Goal: Complete application form: Complete application form

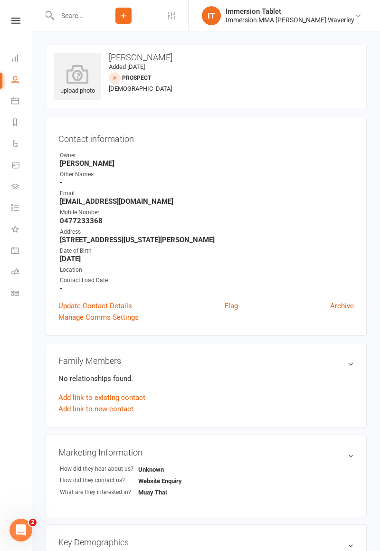
click at [86, 16] on input "text" at bounding box center [72, 15] width 37 height 13
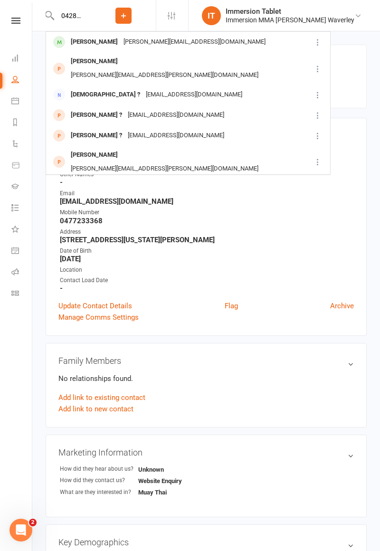
type input "0428258429"
click at [200, 44] on div "[PERSON_NAME][EMAIL_ADDRESS][DOMAIN_NAME]" at bounding box center [195, 42] width 148 height 14
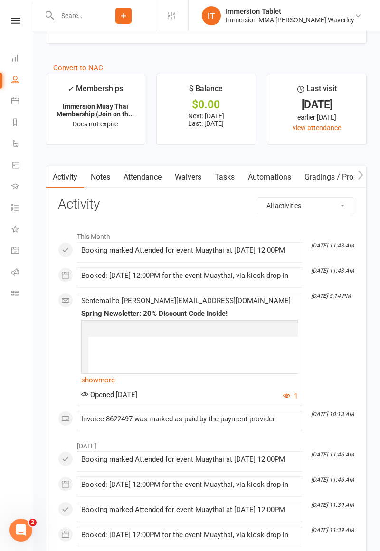
click at [188, 169] on link "Waivers" at bounding box center [188, 177] width 40 height 22
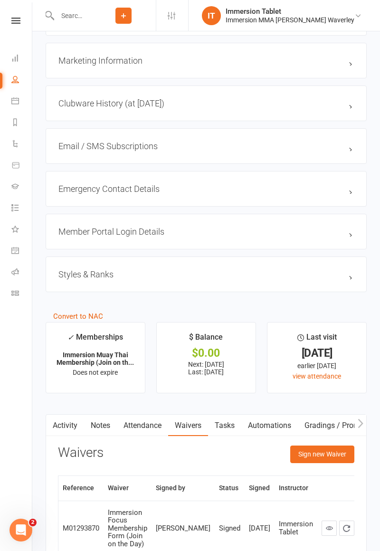
scroll to position [845, 0]
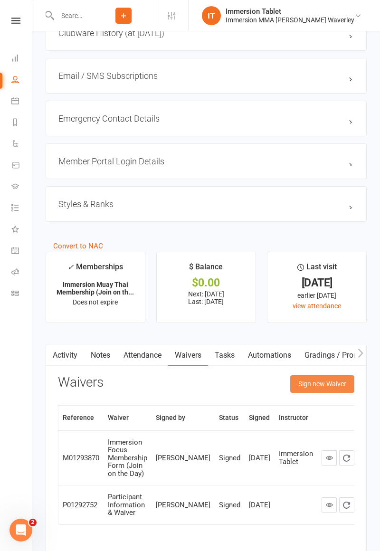
click at [328, 383] on button "Sign new Waiver" at bounding box center [322, 383] width 64 height 17
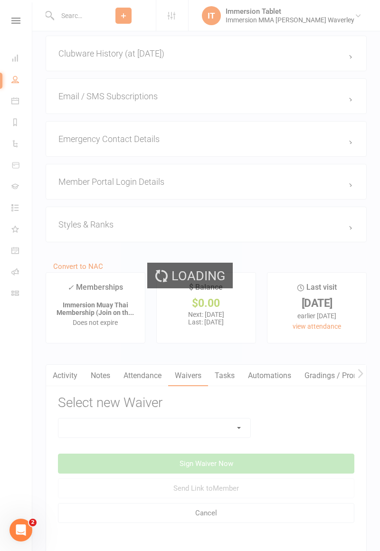
click at [149, 429] on select at bounding box center [154, 427] width 192 height 19
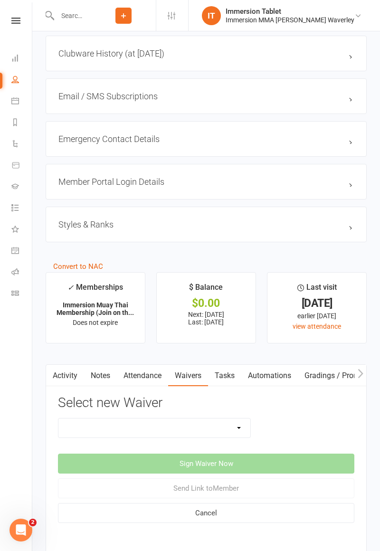
select select "10639"
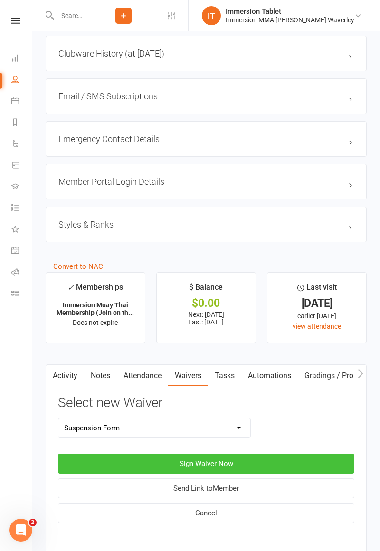
click at [219, 465] on button "Sign Waiver Now" at bounding box center [206, 463] width 296 height 20
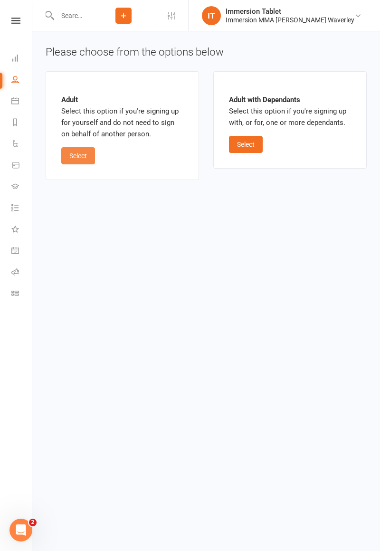
click at [86, 163] on button "Select" at bounding box center [78, 155] width 34 height 17
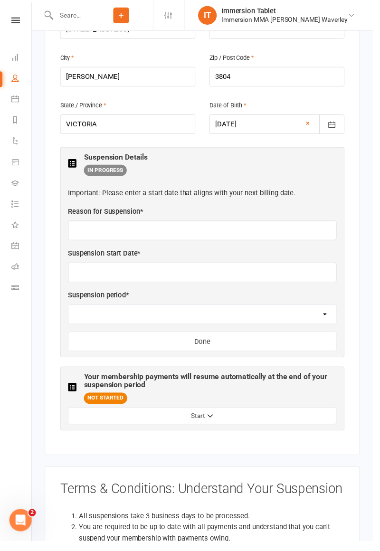
scroll to position [392, 0]
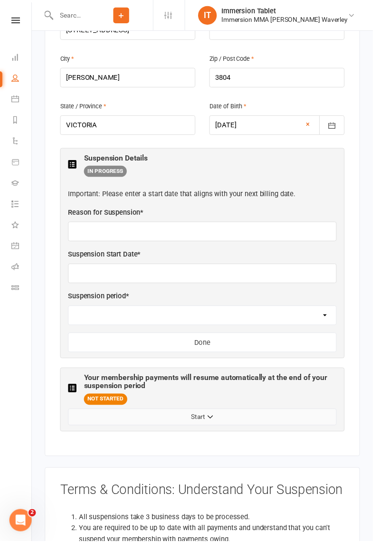
click at [255, 416] on button "Start" at bounding box center [205, 424] width 273 height 17
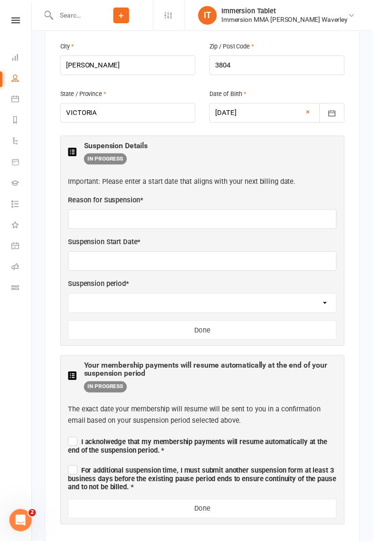
scroll to position [405, 0]
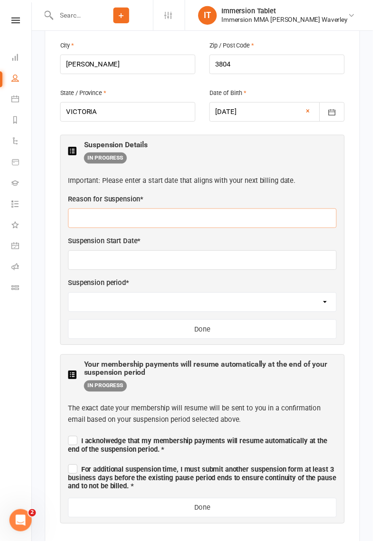
click at [167, 212] on input "text" at bounding box center [205, 222] width 273 height 20
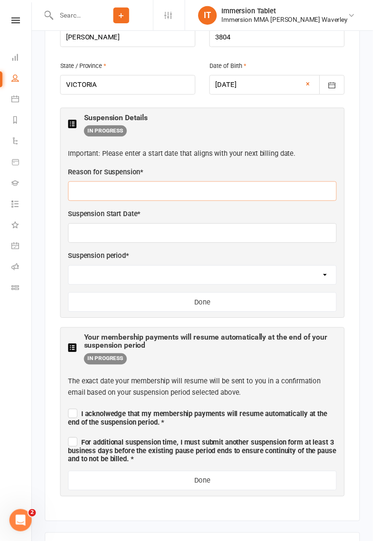
scroll to position [452, 0]
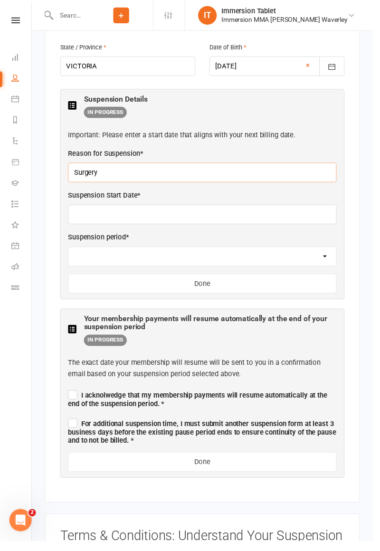
type input "Surgery"
click at [195, 208] on input "text" at bounding box center [205, 218] width 273 height 20
type input "[DATE]"
click at [337, 252] on select "2 weeks 4 weeks" at bounding box center [206, 261] width 273 height 19
select select "4 weeks"
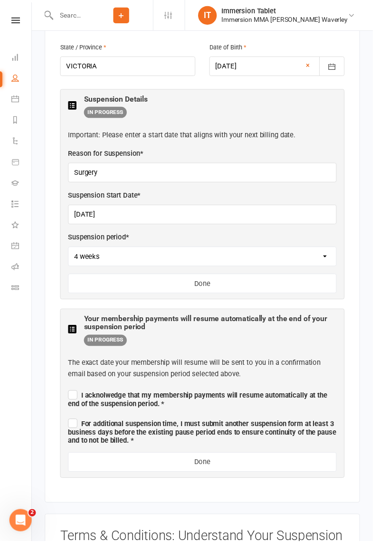
click at [74, 427] on span "For additional suspension time, I must submit another suspension form at least …" at bounding box center [205, 440] width 273 height 26
click at [74, 423] on input "For additional suspension time, I must submit another suspension form at least …" at bounding box center [205, 423] width 273 height 0
click at [71, 395] on label "I acknolwedge that my membership payments will resume automatically at the end …" at bounding box center [205, 405] width 273 height 20
click at [71, 394] on input "I acknolwedge that my membership payments will resume automatically at the end …" at bounding box center [205, 394] width 273 height 0
click at [242, 279] on button "Done" at bounding box center [205, 289] width 273 height 20
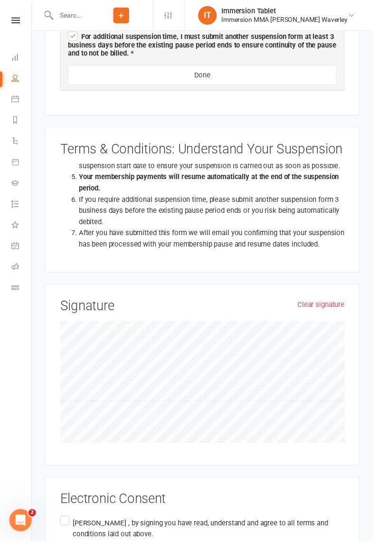
scroll to position [706, 0]
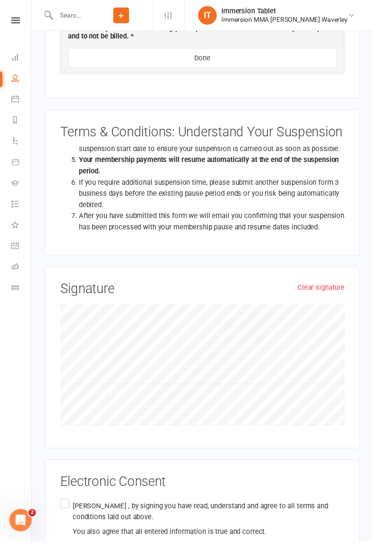
click at [62, 506] on label "[PERSON_NAME] , by signing you have read, understand and agree to all terms and…" at bounding box center [206, 528] width 290 height 45
click at [62, 506] on input "[PERSON_NAME] , by signing you have read, understand and agree to all terms and…" at bounding box center [64, 506] width 6 height 0
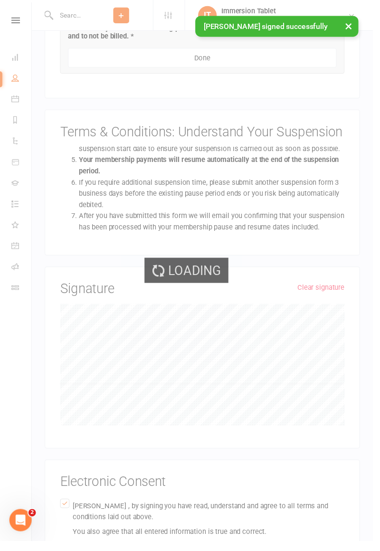
scroll to position [427, 0]
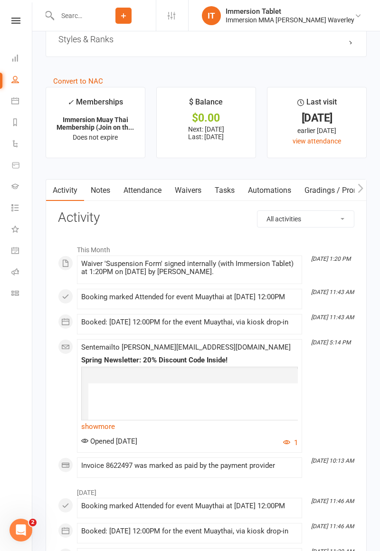
click at [190, 185] on link "Waivers" at bounding box center [188, 190] width 40 height 22
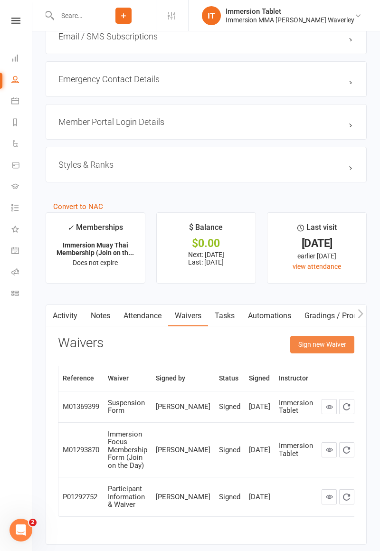
click at [328, 347] on button "Sign new Waiver" at bounding box center [322, 344] width 64 height 17
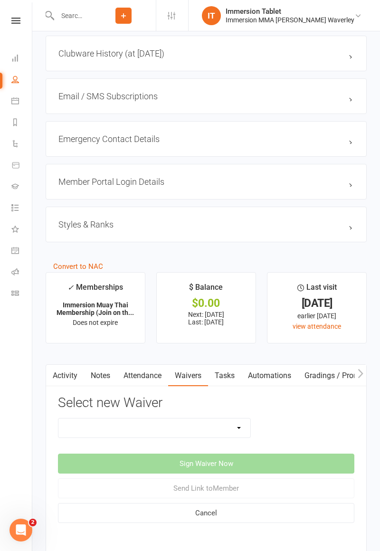
click at [197, 425] on select "Cancellation Form Immersion 10 Class Pass Form Immersion 10 Class Pass Form (Pa…" at bounding box center [154, 427] width 192 height 19
select select "10639"
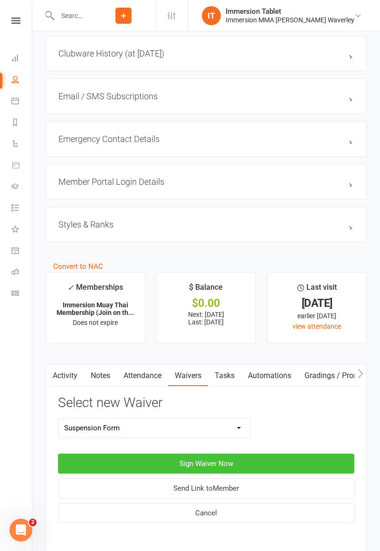
click at [228, 461] on button "Sign Waiver Now" at bounding box center [206, 463] width 296 height 20
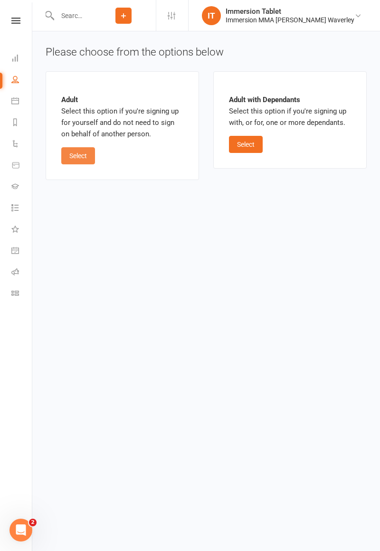
click at [83, 159] on button "Select" at bounding box center [78, 155] width 34 height 17
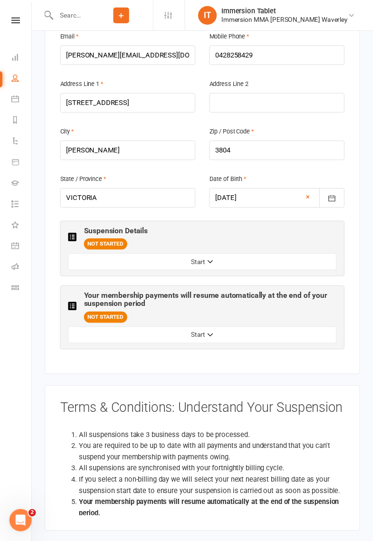
scroll to position [337, 0]
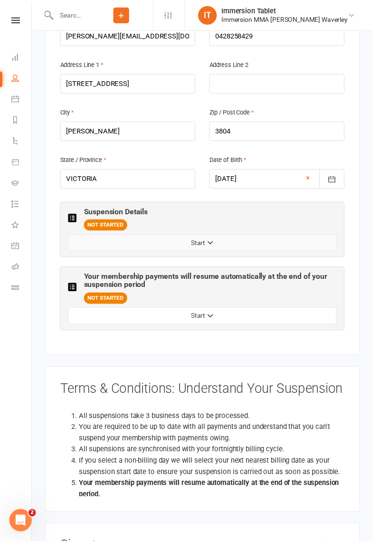
click at [269, 239] on button "Start" at bounding box center [205, 247] width 273 height 17
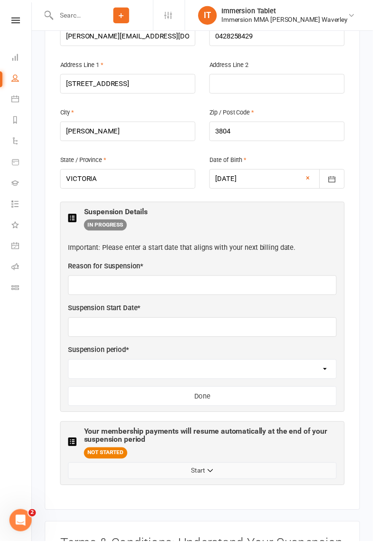
click at [232, 471] on button "Start" at bounding box center [205, 479] width 273 height 17
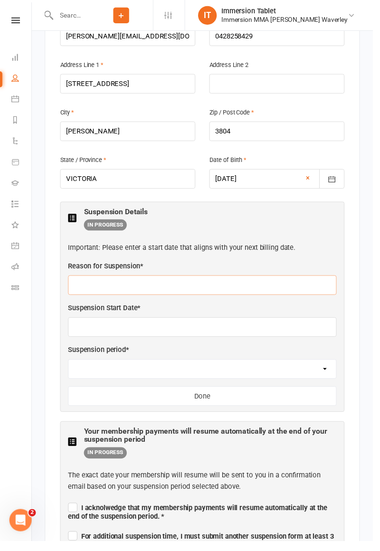
click at [156, 281] on input "text" at bounding box center [205, 291] width 273 height 20
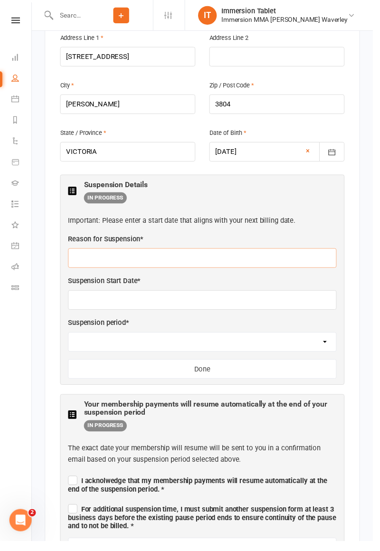
scroll to position [384, 0]
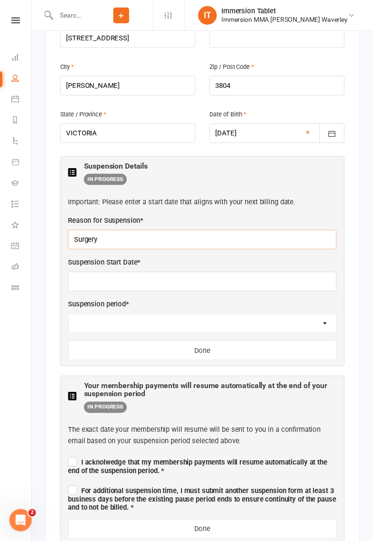
type input "Surgery"
click at [156, 277] on input "text" at bounding box center [205, 287] width 273 height 20
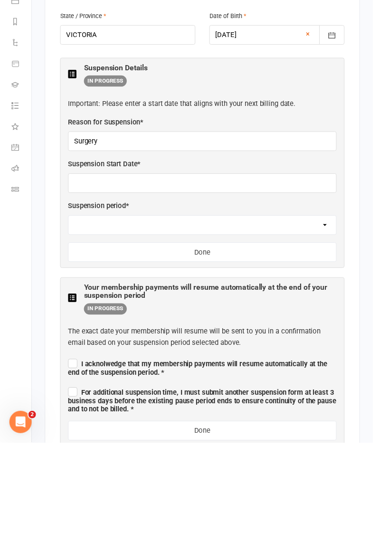
click at [327, 320] on select "2 weeks 4 weeks" at bounding box center [206, 329] width 273 height 19
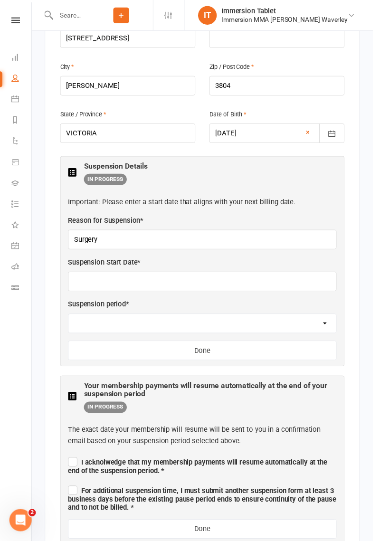
select select "4 weeks"
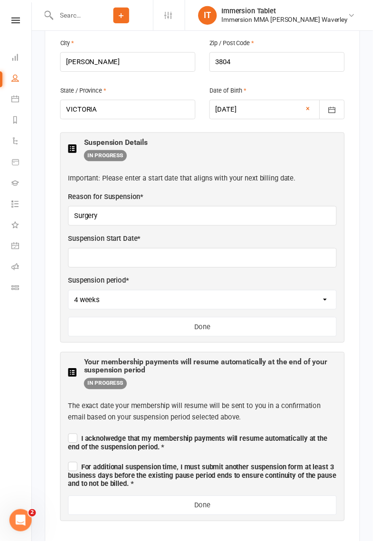
scroll to position [410, 0]
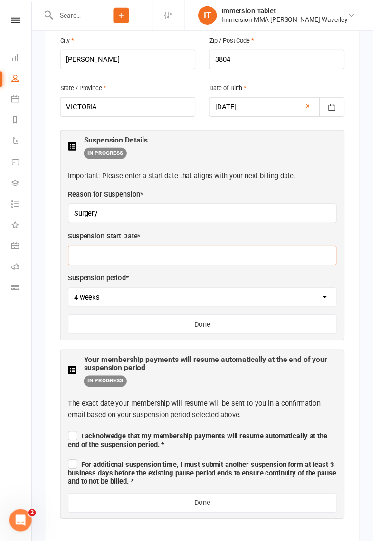
click at [132, 250] on input "text" at bounding box center [205, 260] width 273 height 20
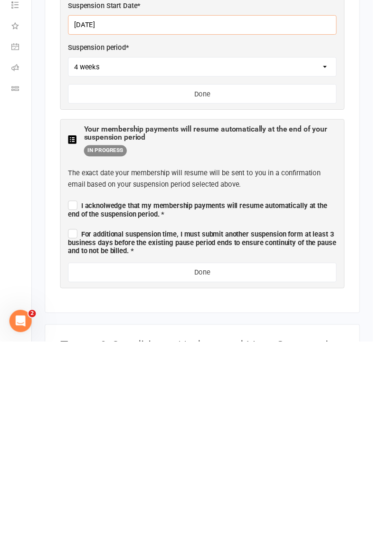
scroll to position [462, 0]
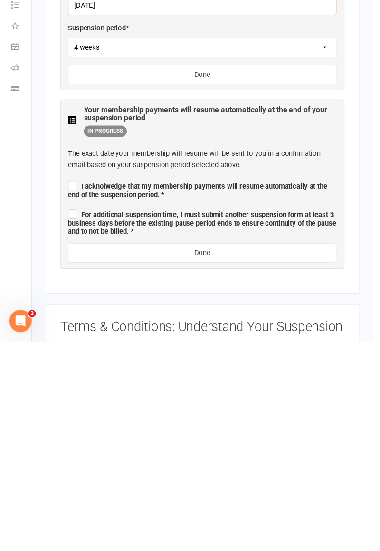
type input "[DATE]"
click at [70, 388] on span "I acknolwedge that my membership payments will resume automatically at the end …" at bounding box center [201, 396] width 264 height 17
click at [70, 384] on input "I acknolwedge that my membership payments will resume automatically at the end …" at bounding box center [205, 384] width 273 height 0
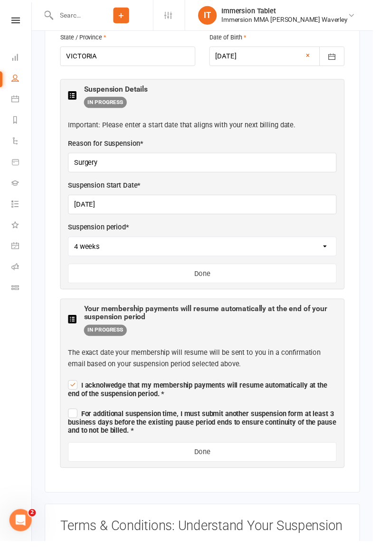
click at [66, 195] on div "Suspension Details IN PROGRESS Important: Please enter a start date that aligns…" at bounding box center [206, 188] width 290 height 214
click at [74, 417] on span "For additional suspension time, I must submit another suspension form at least …" at bounding box center [205, 430] width 273 height 26
click at [74, 413] on input "For additional suspension time, I must submit another suspension form at least …" at bounding box center [205, 413] width 273 height 0
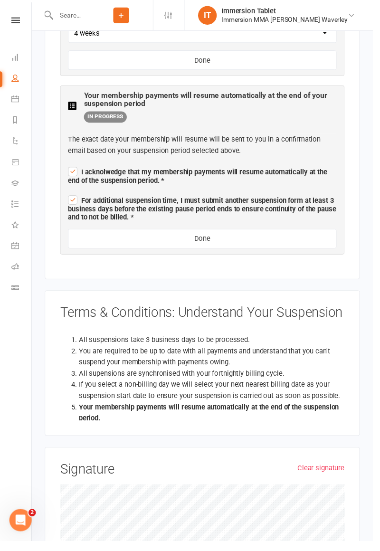
scroll to position [682, 0]
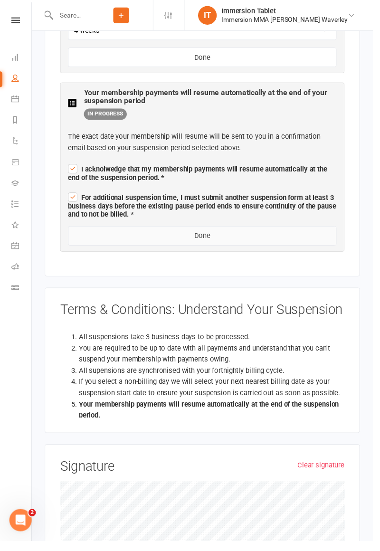
click at [254, 230] on button "Done" at bounding box center [205, 240] width 273 height 20
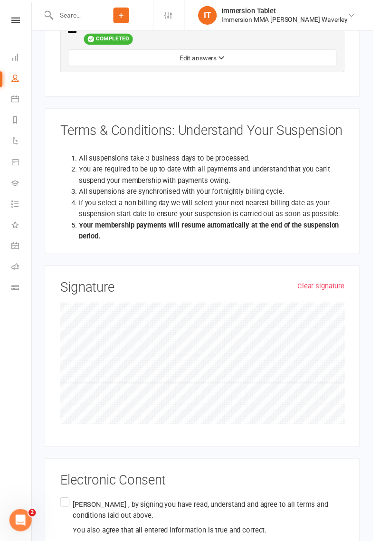
scroll to position [756, 0]
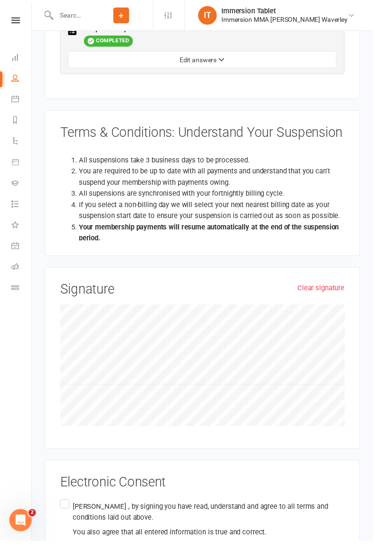
click at [65, 507] on label "[PERSON_NAME] , by signing you have read, understand and agree to all terms and…" at bounding box center [206, 529] width 290 height 45
click at [65, 507] on input "[PERSON_NAME] , by signing you have read, understand and agree to all terms and…" at bounding box center [64, 507] width 6 height 0
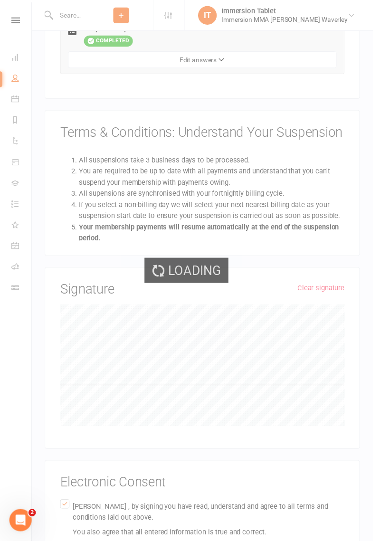
scroll to position [480, 0]
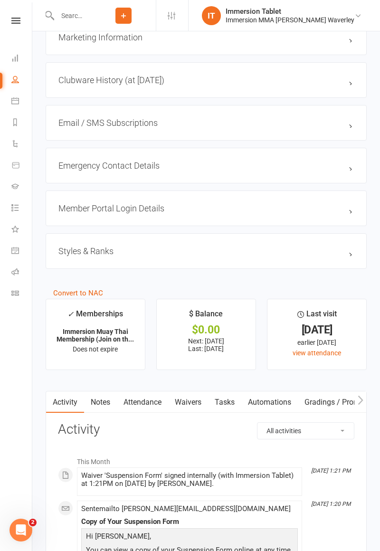
click at [198, 402] on link "Waivers" at bounding box center [188, 402] width 40 height 22
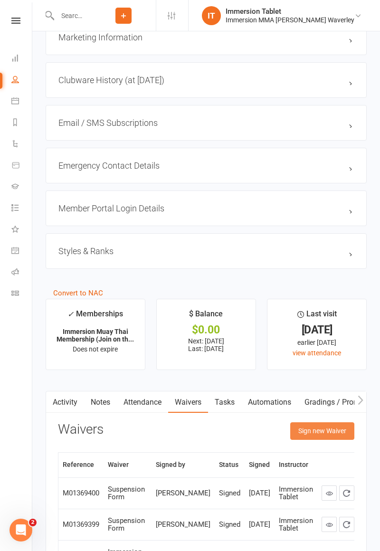
click at [328, 431] on button "Sign new Waiver" at bounding box center [322, 430] width 64 height 17
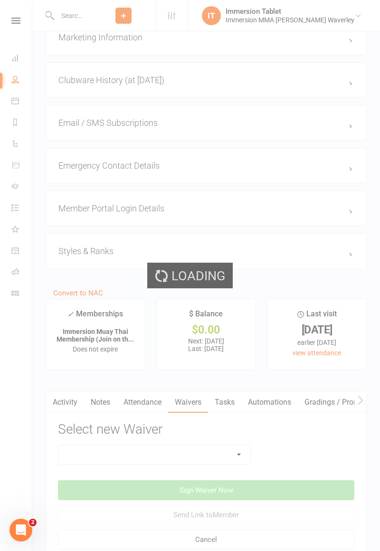
scroll to position [824, 0]
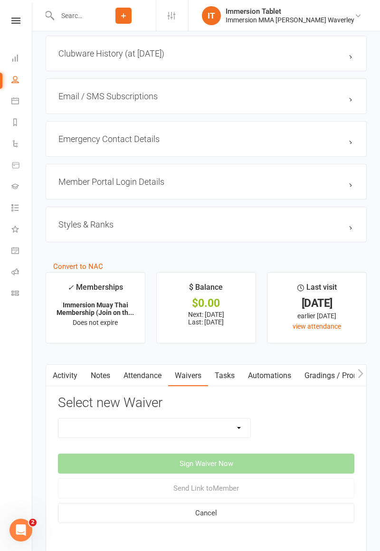
click at [179, 424] on select "Cancellation Form Immersion 10 Class Pass Form Immersion 10 Class Pass Form (Pa…" at bounding box center [154, 427] width 192 height 19
select select "10639"
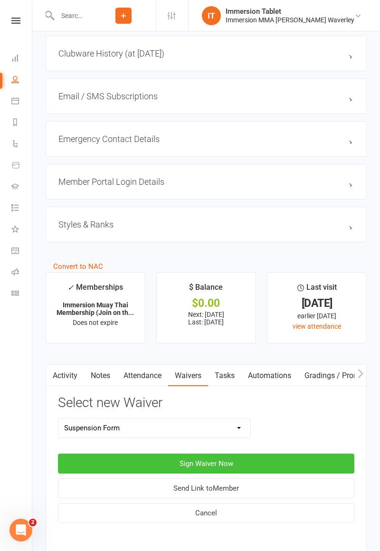
click at [226, 461] on button "Sign Waiver Now" at bounding box center [206, 463] width 296 height 20
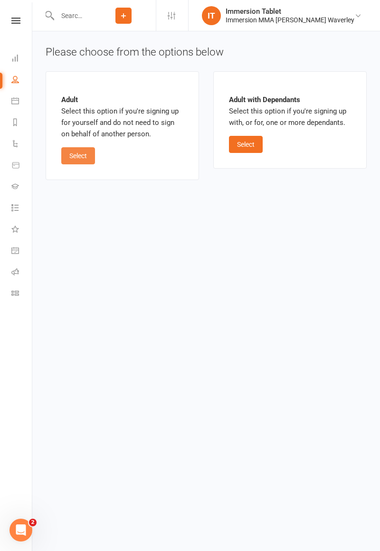
click at [80, 163] on button "Select" at bounding box center [78, 155] width 34 height 17
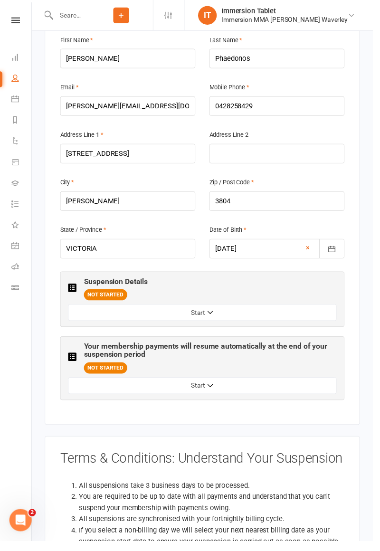
scroll to position [279, 0]
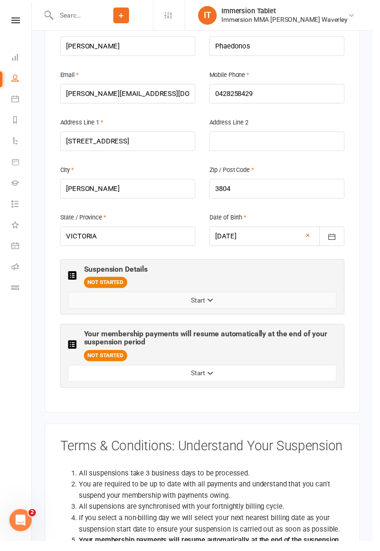
click at [204, 297] on button "Start" at bounding box center [205, 305] width 273 height 17
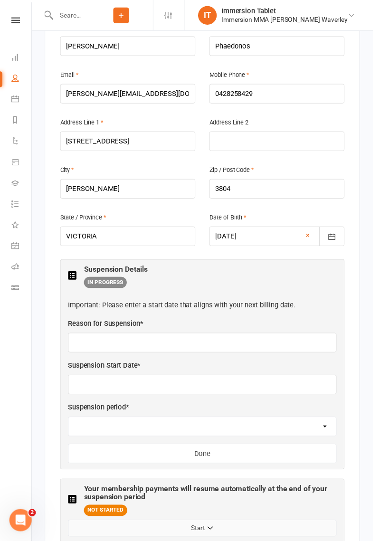
click at [219, 529] on button "Start" at bounding box center [205, 537] width 273 height 17
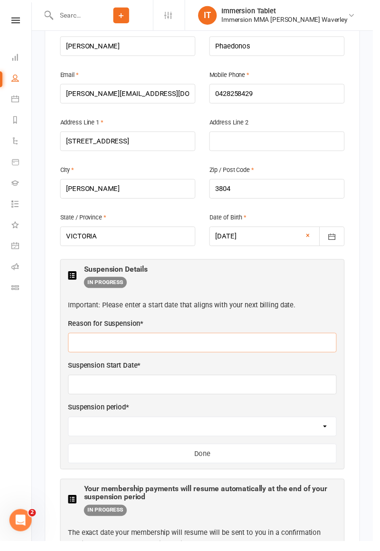
click at [136, 339] on input "text" at bounding box center [205, 349] width 273 height 20
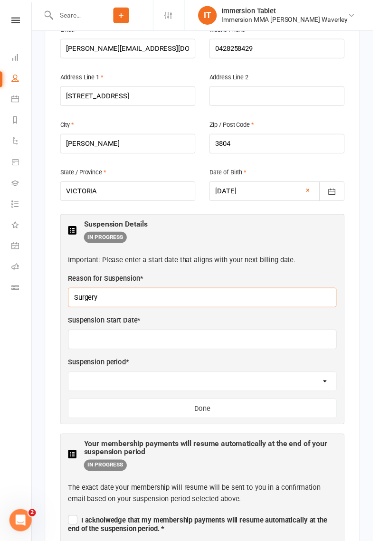
type input "Surgery"
click at [165, 336] on input "text" at bounding box center [205, 346] width 273 height 20
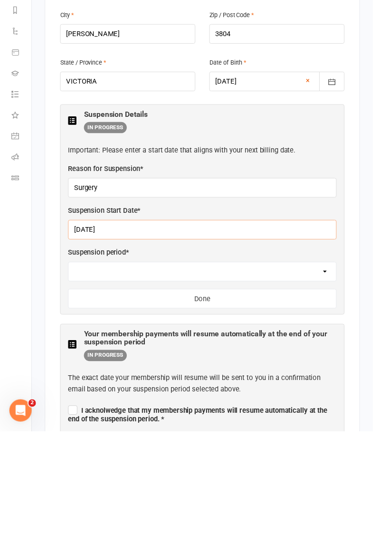
type input "[DATE]"
click at [250, 379] on select "2 weeks 4 weeks" at bounding box center [206, 388] width 273 height 19
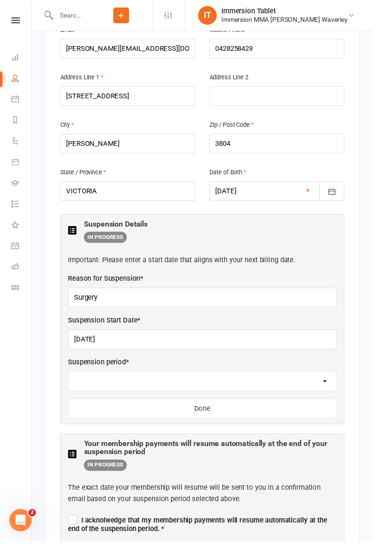
select select "4 weeks"
click at [234, 406] on button "Done" at bounding box center [205, 416] width 273 height 20
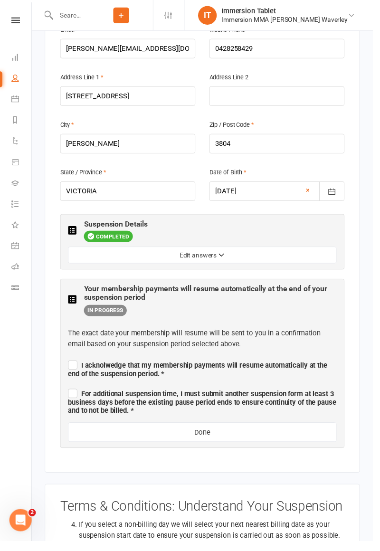
scroll to position [68, 0]
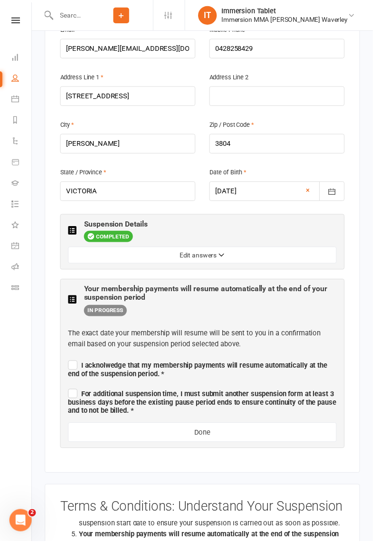
click at [78, 368] on span "I acknolwedge that my membership payments will resume automatically at the end …" at bounding box center [201, 376] width 264 height 17
click at [78, 364] on input "I acknolwedge that my membership payments will resume automatically at the end …" at bounding box center [205, 364] width 273 height 0
click at [70, 397] on span "For additional suspension time, I must submit another suspension form at least …" at bounding box center [205, 410] width 273 height 26
click at [70, 393] on input "For additional suspension time, I must submit another suspension form at least …" at bounding box center [205, 393] width 273 height 0
click at [168, 430] on button "Done" at bounding box center [205, 440] width 273 height 20
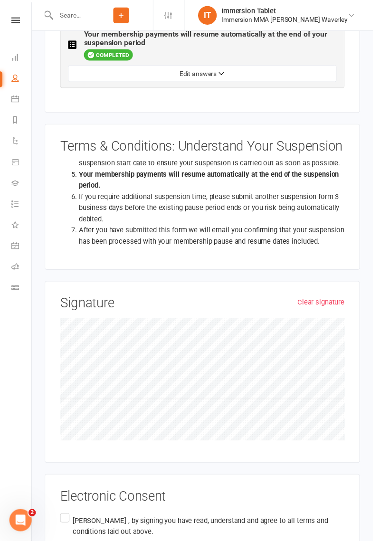
scroll to position [602, 0]
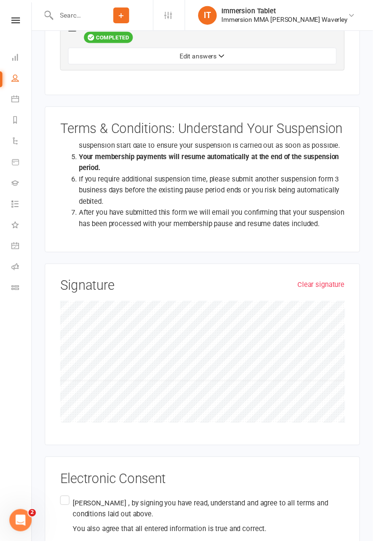
click at [62, 503] on label "[PERSON_NAME] , by signing you have read, understand and agree to all terms and…" at bounding box center [206, 525] width 290 height 45
click at [62, 503] on input "[PERSON_NAME] , by signing you have read, understand and agree to all terms and…" at bounding box center [64, 503] width 6 height 0
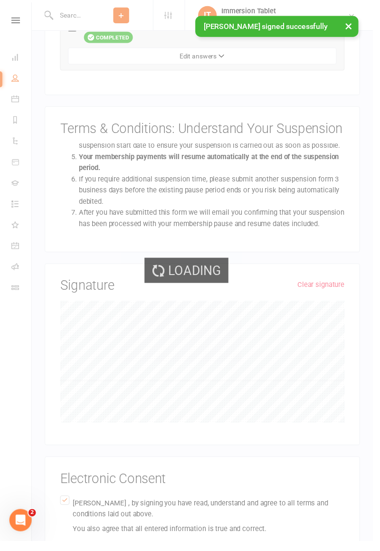
scroll to position [323, 0]
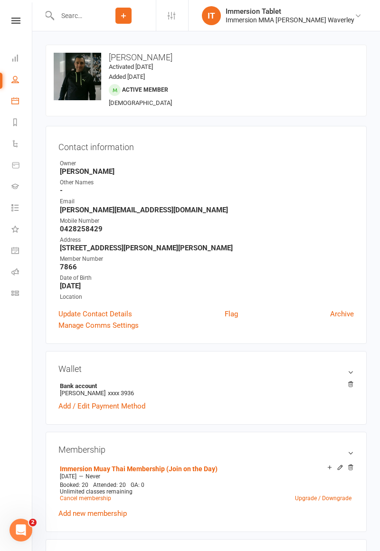
click at [13, 102] on icon at bounding box center [15, 101] width 8 height 8
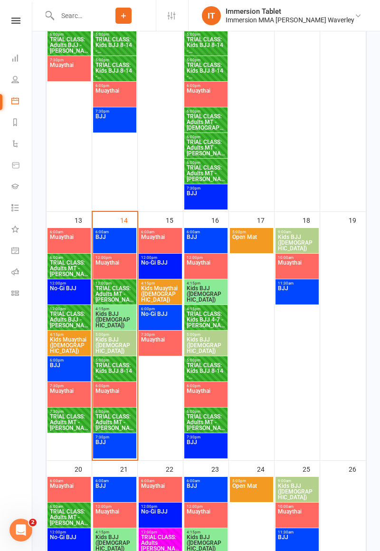
scroll to position [624, 0]
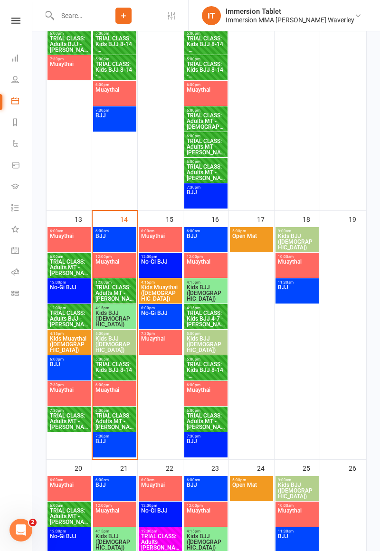
click at [107, 296] on span "TRIAL CLASS: Adults MT - [PERSON_NAME]" at bounding box center [114, 292] width 39 height 17
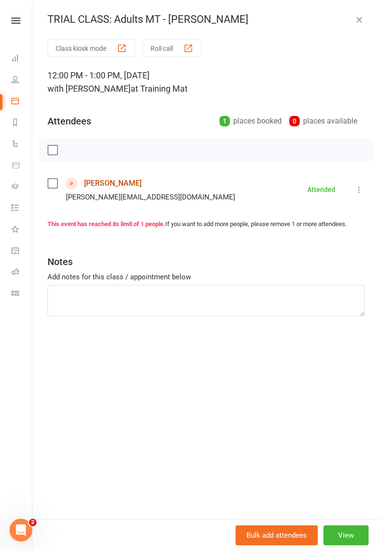
click at [104, 184] on link "[PERSON_NAME]" at bounding box center [112, 183] width 57 height 15
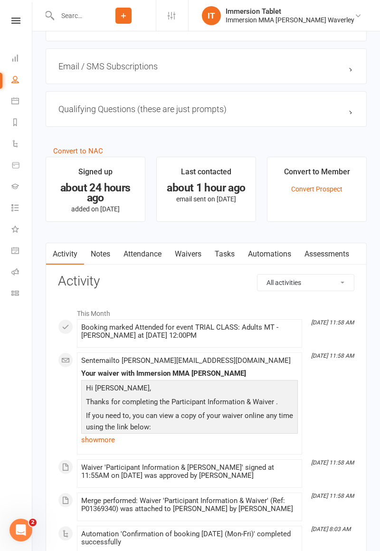
scroll to position [659, 0]
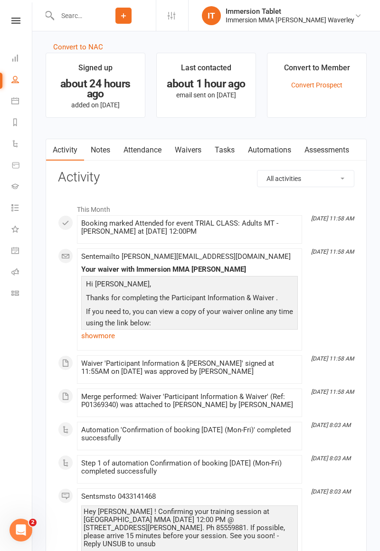
click at [195, 146] on link "Waivers" at bounding box center [188, 150] width 40 height 22
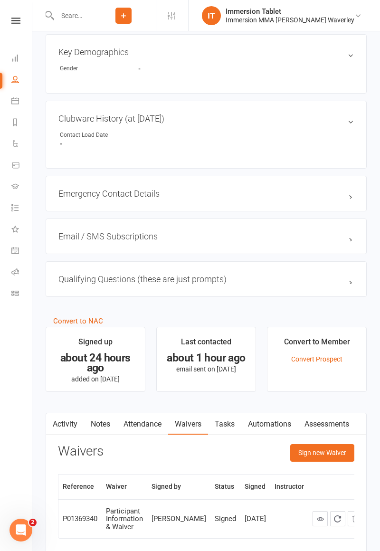
scroll to position [513, 0]
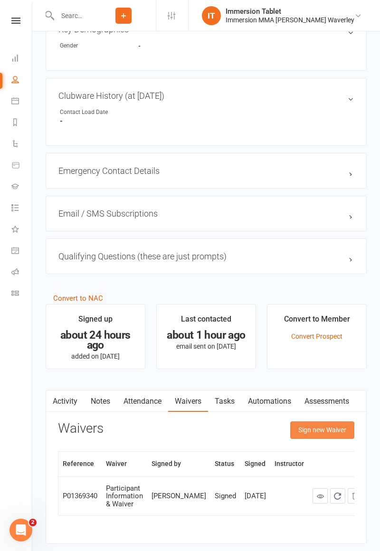
click at [329, 433] on button "Sign new Waiver" at bounding box center [322, 429] width 64 height 17
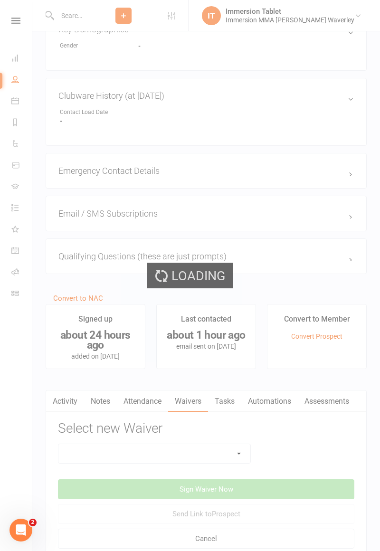
scroll to position [540, 0]
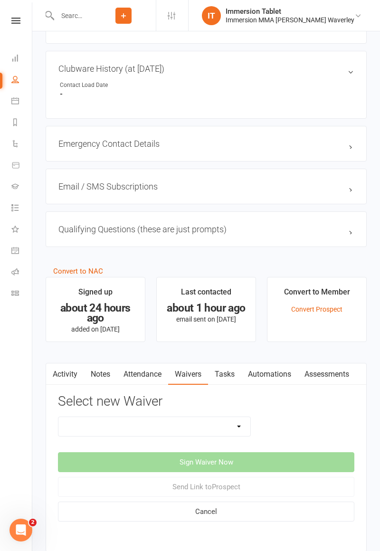
click at [214, 429] on select "Cancellation Form Immersion 10 Class Pass Form Immersion 10 Class Pass Form (Pa…" at bounding box center [154, 426] width 192 height 19
select select "10648"
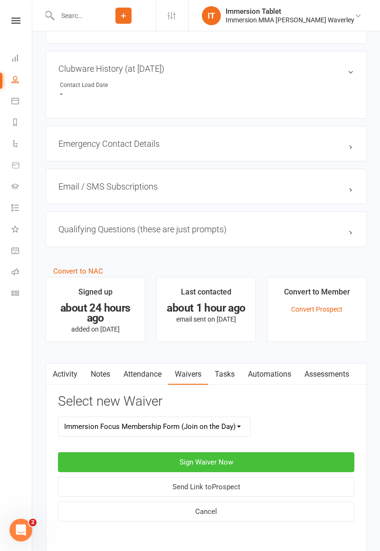
click at [246, 462] on button "Sign Waiver Now" at bounding box center [206, 462] width 296 height 20
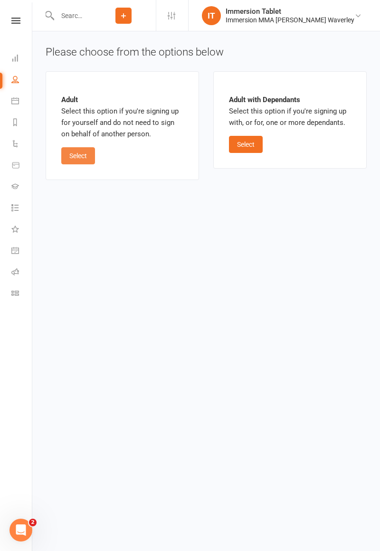
click at [79, 151] on button "Select" at bounding box center [78, 155] width 34 height 17
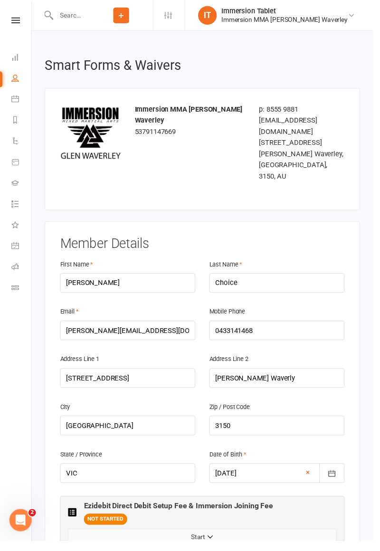
click at [222, 538] on button "Start" at bounding box center [205, 546] width 273 height 17
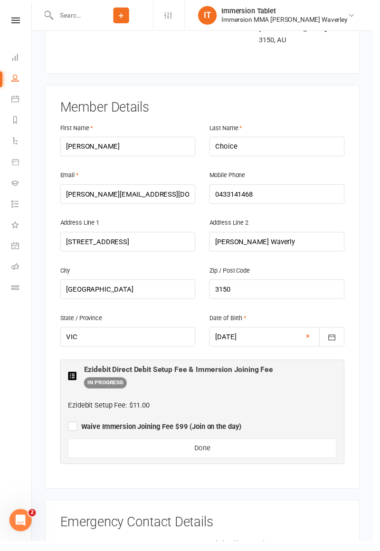
scroll to position [159, 0]
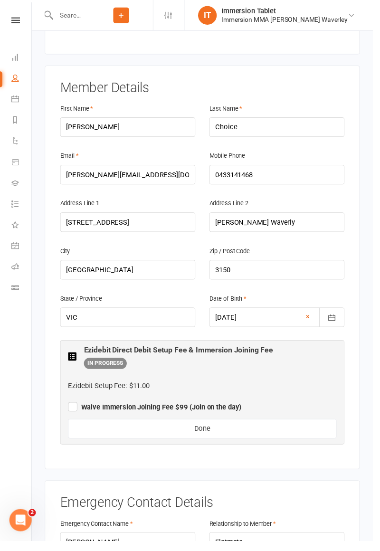
click at [79, 411] on span "Waive Immersion Joining Fee $99 (Join on the day)" at bounding box center [157, 415] width 177 height 9
click at [79, 406] on input "Waive Immersion Joining Fee $99 (Join on the day)" at bounding box center [157, 406] width 177 height 0
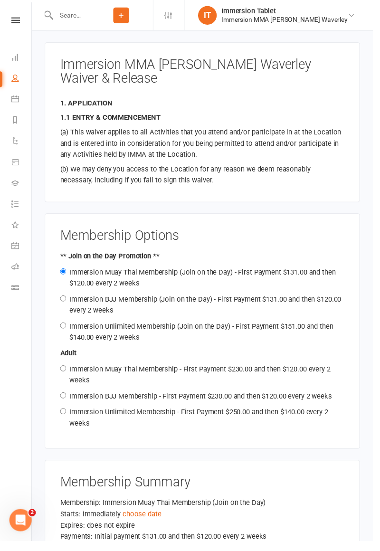
scroll to position [996, 0]
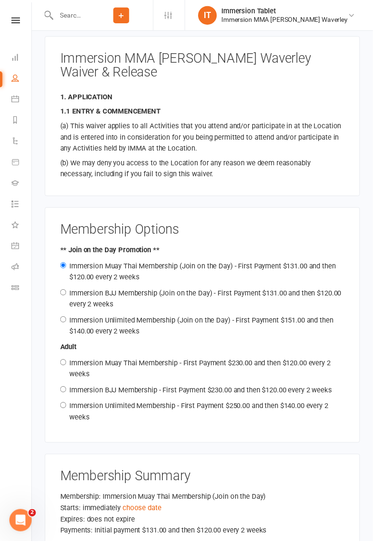
click at [153, 513] on link "choose date" at bounding box center [144, 517] width 39 height 9
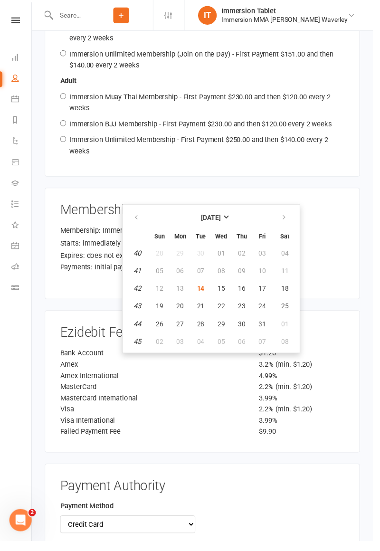
scroll to position [1265, 0]
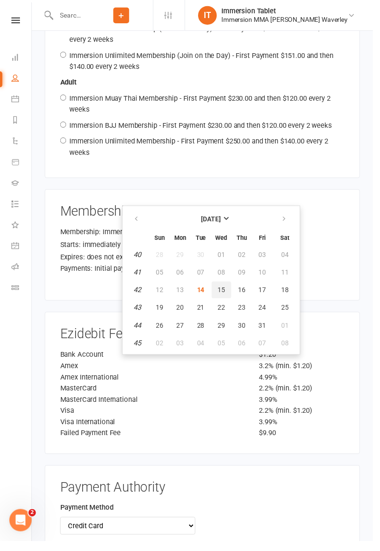
click at [229, 301] on button "15" at bounding box center [226, 295] width 20 height 17
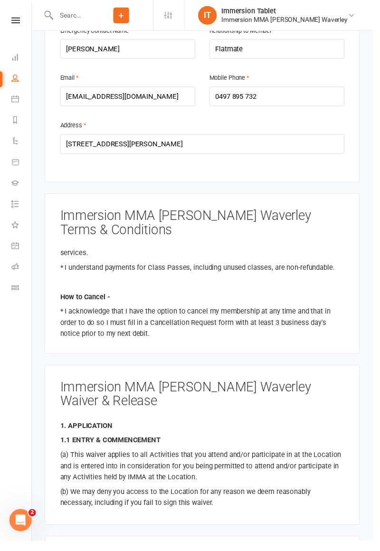
scroll to position [0, 0]
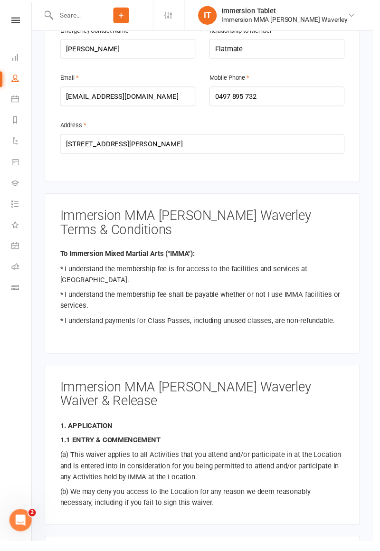
click at [12, 367] on nav "Clubworx Dashboard People Calendar Reports Automations Product Sales Gradings T…" at bounding box center [16, 277] width 32 height 551
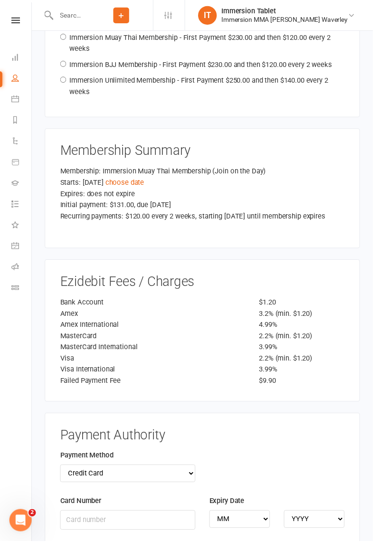
scroll to position [1328, 0]
click at [75, 473] on select "Credit Card Bank Account" at bounding box center [130, 482] width 138 height 18
select select "bank_account"
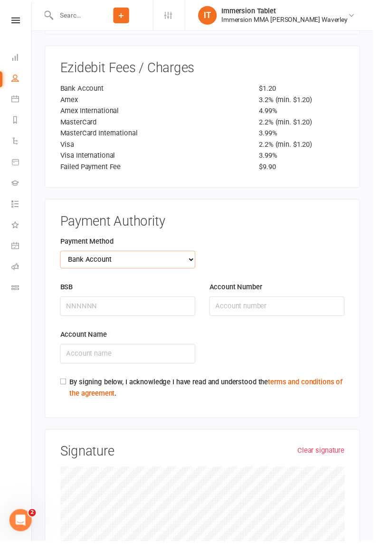
scroll to position [1553, 0]
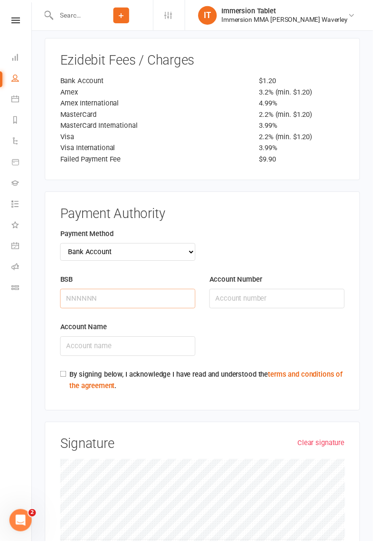
click at [150, 294] on input "BSB" at bounding box center [130, 304] width 138 height 20
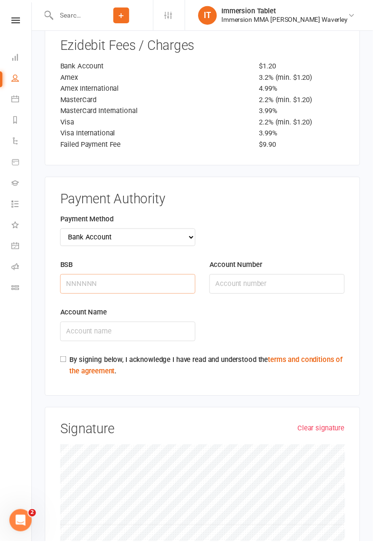
scroll to position [1599, 0]
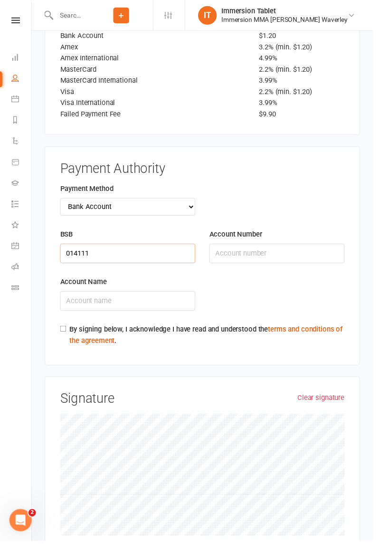
type input "014111"
click at [284, 248] on input "Account Number" at bounding box center [282, 258] width 138 height 20
type input "178300166"
click at [177, 297] on input "Account Name" at bounding box center [130, 307] width 138 height 20
type input "c"
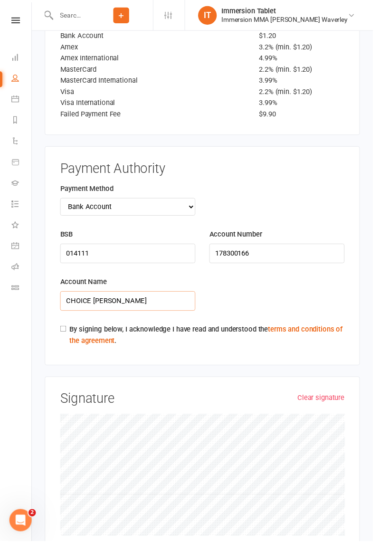
type input "CHOICE [PERSON_NAME]"
click at [71, 331] on link "terms and conditions of the agreement" at bounding box center [210, 341] width 278 height 20
click at [62, 332] on input "By signing below, I acknowledge I have read and understood the terms and condit…" at bounding box center [64, 335] width 6 height 6
checkbox input "true"
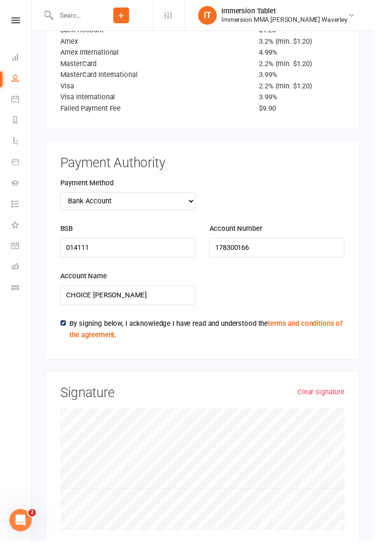
scroll to position [1606, 0]
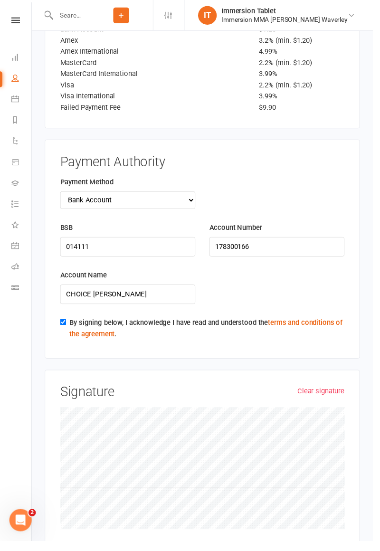
click at [336, 392] on link "Clear signature" at bounding box center [327, 397] width 48 height 11
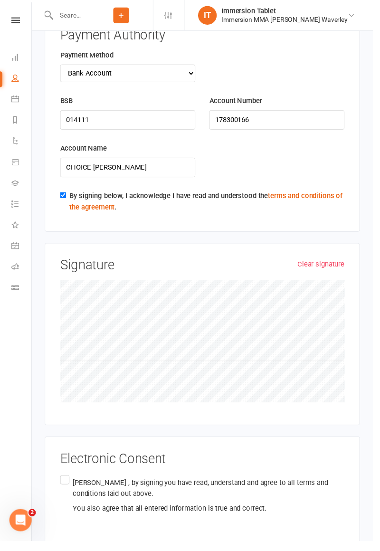
scroll to position [1750, 0]
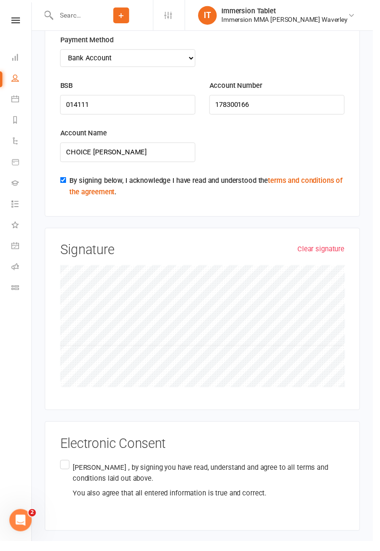
click at [62, 467] on label "[PERSON_NAME] , by signing you have read, understand and agree to all terms and…" at bounding box center [206, 489] width 290 height 45
click at [62, 467] on input "[PERSON_NAME] , by signing you have read, understand and agree to all terms and…" at bounding box center [64, 467] width 6 height 0
click at [95, 550] on button "Agree & Submit" at bounding box center [85, 562] width 78 height 20
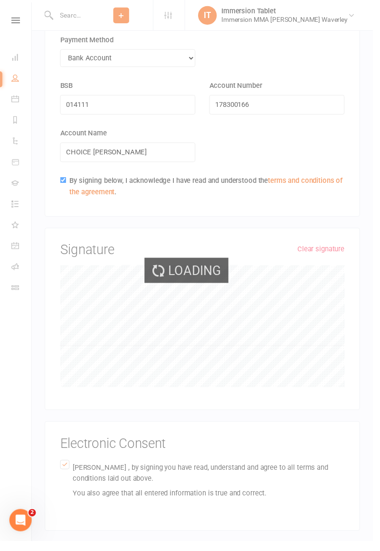
scroll to position [1493, 0]
